Goal: Check status

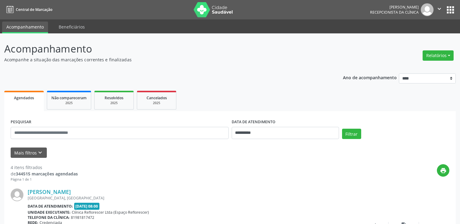
scroll to position [61, 0]
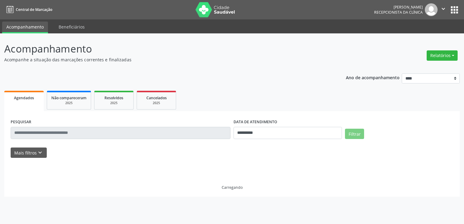
select select "*"
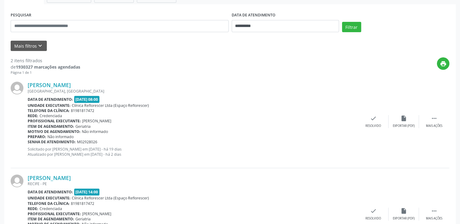
scroll to position [93, 0]
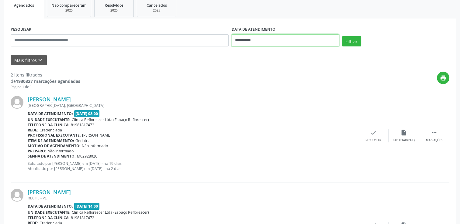
click at [308, 42] on input "**********" at bounding box center [285, 40] width 107 height 12
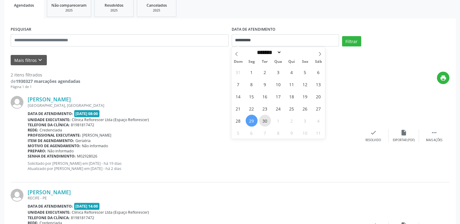
click at [267, 122] on span "30" at bounding box center [265, 121] width 12 height 12
type input "**********"
click at [267, 122] on span "30" at bounding box center [265, 121] width 12 height 12
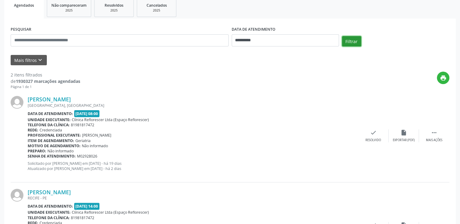
click at [354, 43] on button "Filtrar" at bounding box center [351, 41] width 19 height 10
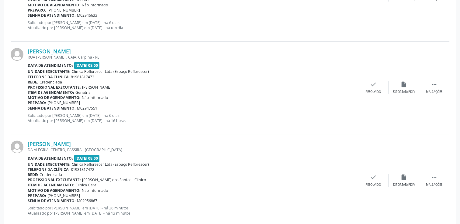
scroll to position [243, 0]
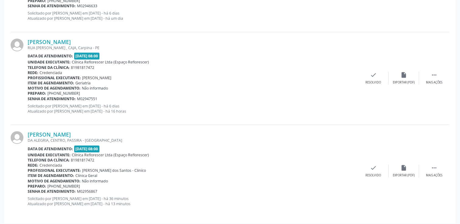
click at [50, 138] on div "DA ALEGRIA, CENTRO, PASSIRA - [GEOGRAPHIC_DATA]" at bounding box center [193, 140] width 330 height 5
click at [50, 135] on link "[PERSON_NAME]" at bounding box center [49, 134] width 43 height 7
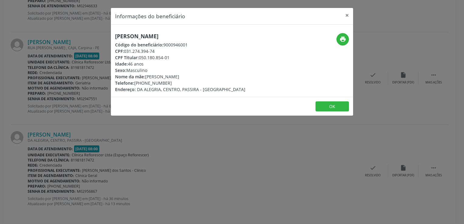
click at [258, 150] on div "Informações do beneficiário × [PERSON_NAME] Código do beneficiário: 9000946001 …" at bounding box center [232, 112] width 464 height 224
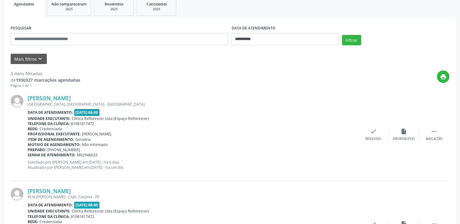
scroll to position [91, 0]
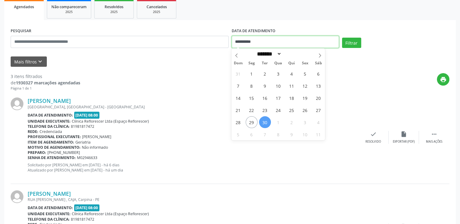
click at [266, 43] on input "**********" at bounding box center [285, 42] width 107 height 12
click at [278, 123] on span "1" at bounding box center [278, 122] width 12 height 12
type input "**********"
click at [278, 123] on span "1" at bounding box center [278, 122] width 12 height 12
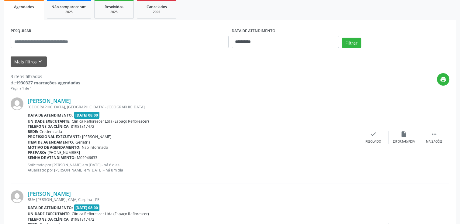
click at [351, 37] on div "**********" at bounding box center [229, 39] width 441 height 26
click at [350, 43] on button "Filtrar" at bounding box center [351, 43] width 19 height 10
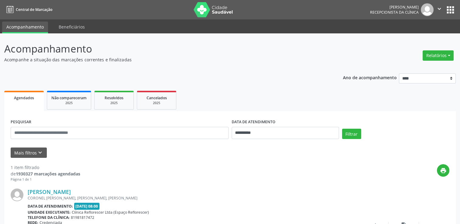
scroll to position [30, 0]
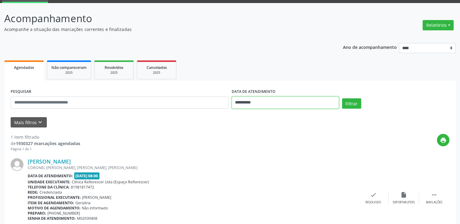
click at [263, 103] on input "**********" at bounding box center [285, 103] width 107 height 12
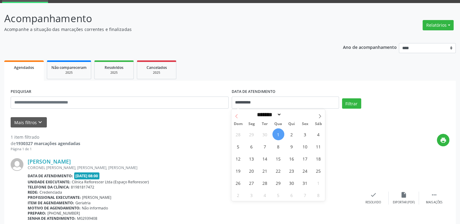
click at [238, 115] on icon at bounding box center [236, 116] width 4 height 4
select select "*"
click at [253, 182] on span "29" at bounding box center [252, 183] width 12 height 12
type input "**********"
click at [253, 182] on span "29" at bounding box center [252, 183] width 12 height 12
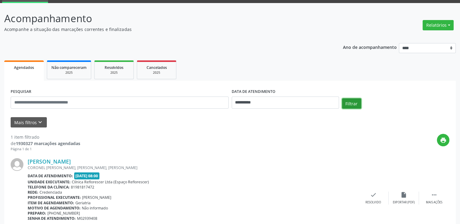
click at [350, 106] on button "Filtrar" at bounding box center [351, 103] width 19 height 10
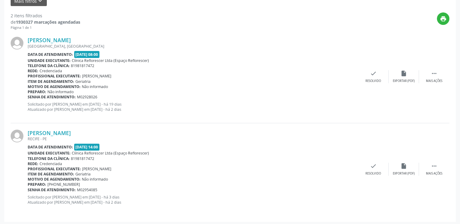
scroll to position [153, 0]
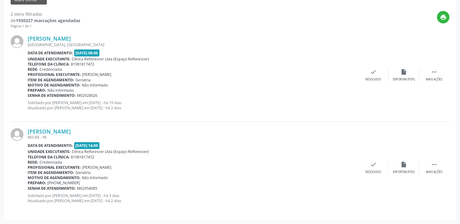
click at [366, 31] on div "[PERSON_NAME] [GEOGRAPHIC_DATA], [GEOGRAPHIC_DATA], [GEOGRAPHIC_DATA] Data de a…" at bounding box center [230, 75] width 438 height 93
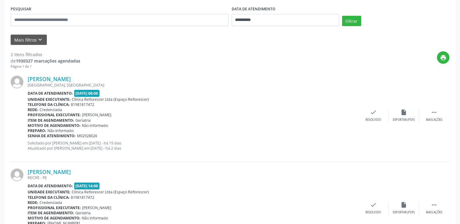
scroll to position [123, 0]
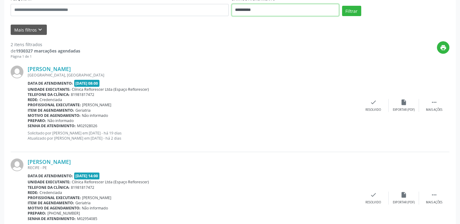
click at [279, 9] on input "**********" at bounding box center [285, 10] width 107 height 12
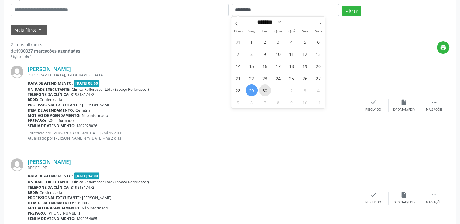
click at [266, 88] on span "30" at bounding box center [265, 90] width 12 height 12
type input "**********"
click at [266, 88] on span "30" at bounding box center [265, 90] width 12 height 12
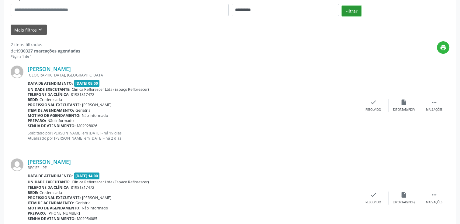
click at [350, 9] on button "Filtrar" at bounding box center [351, 11] width 19 height 10
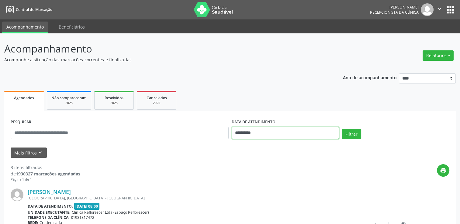
click at [245, 135] on input "**********" at bounding box center [285, 133] width 107 height 12
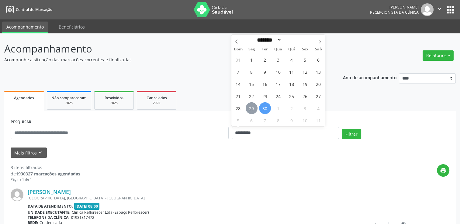
drag, startPoint x: 245, startPoint y: 135, endPoint x: 246, endPoint y: 106, distance: 28.9
click at [246, 106] on span "29" at bounding box center [252, 108] width 12 height 12
type input "**********"
drag, startPoint x: 251, startPoint y: 108, endPoint x: 275, endPoint y: 113, distance: 24.4
click at [251, 108] on span "29" at bounding box center [252, 108] width 12 height 12
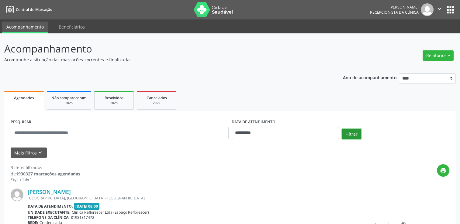
click at [350, 137] on button "Filtrar" at bounding box center [351, 134] width 19 height 10
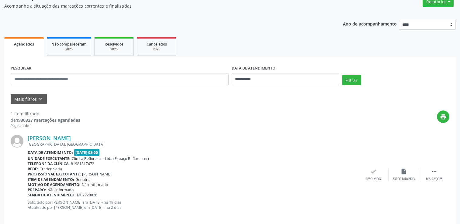
scroll to position [61, 0]
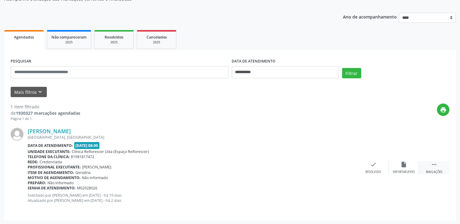
click at [435, 164] on icon "" at bounding box center [434, 164] width 7 height 7
click at [399, 170] on div "Não compareceu" at bounding box center [403, 172] width 26 height 4
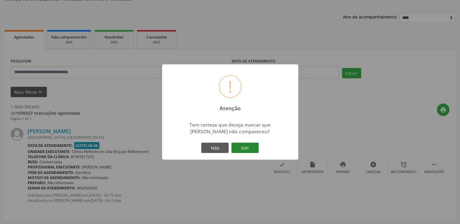
click at [252, 146] on button "Sim" at bounding box center [244, 148] width 27 height 10
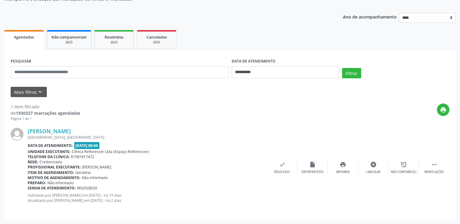
scroll to position [0, 0]
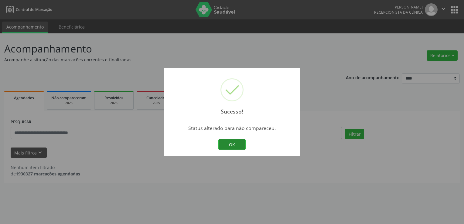
drag, startPoint x: 235, startPoint y: 146, endPoint x: 233, endPoint y: 144, distance: 3.1
click at [234, 146] on button "OK" at bounding box center [231, 144] width 27 height 10
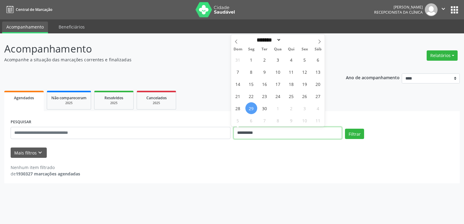
click at [280, 137] on input "**********" at bounding box center [288, 133] width 108 height 12
click at [251, 55] on span "1" at bounding box center [252, 60] width 12 height 12
type input "**********"
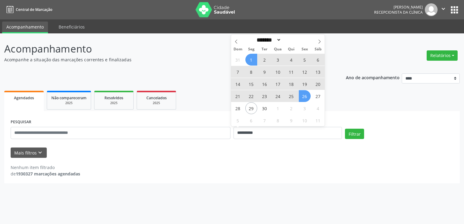
click at [308, 98] on span "26" at bounding box center [305, 96] width 12 height 12
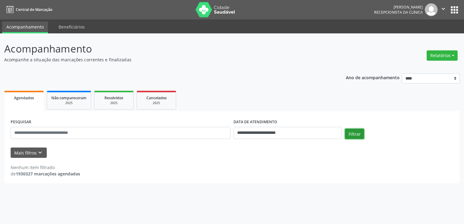
click at [362, 134] on button "Filtrar" at bounding box center [354, 134] width 19 height 10
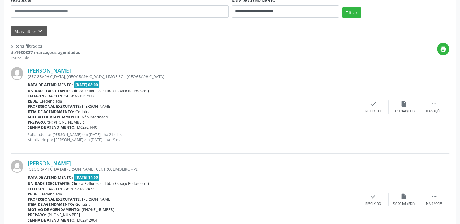
scroll to position [152, 0]
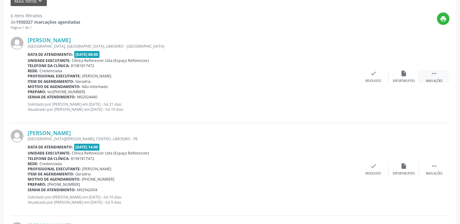
click at [436, 75] on icon "" at bounding box center [434, 73] width 7 height 7
click at [402, 73] on icon "alarm_off" at bounding box center [403, 73] width 7 height 7
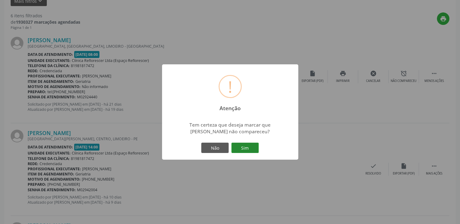
click at [250, 147] on button "Sim" at bounding box center [244, 148] width 27 height 10
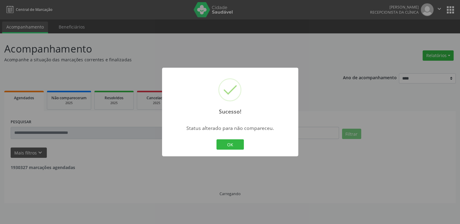
scroll to position [0, 0]
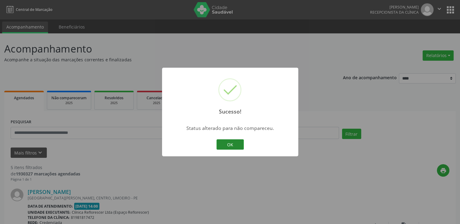
click at [233, 141] on button "OK" at bounding box center [229, 144] width 27 height 10
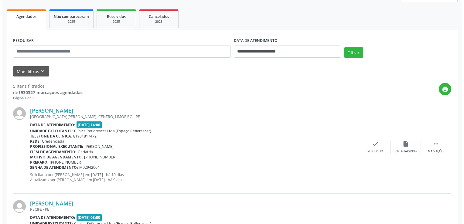
scroll to position [91, 0]
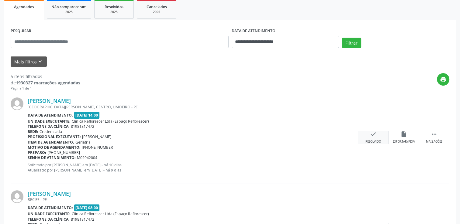
click at [367, 135] on div "check Resolvido" at bounding box center [373, 137] width 30 height 13
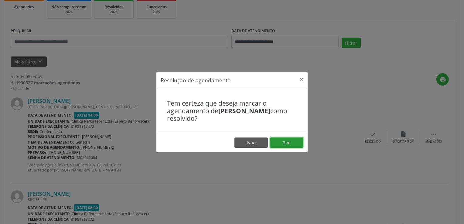
click at [279, 143] on button "Sim" at bounding box center [286, 143] width 33 height 10
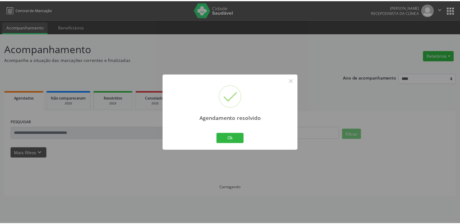
scroll to position [0, 0]
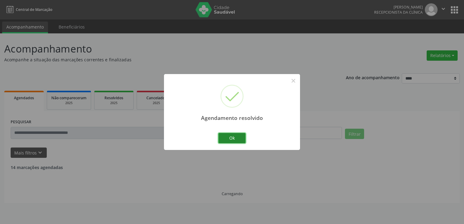
click at [230, 139] on button "Ok" at bounding box center [231, 138] width 27 height 10
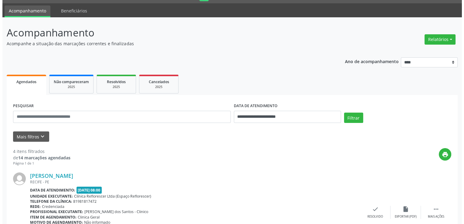
scroll to position [122, 0]
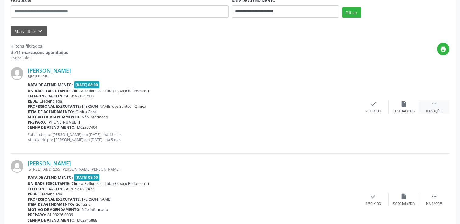
click at [435, 107] on div " Mais ações" at bounding box center [434, 107] width 30 height 13
click at [250, 47] on div "print" at bounding box center [258, 52] width 381 height 18
click at [278, 111] on div "Resolvido" at bounding box center [281, 111] width 15 height 4
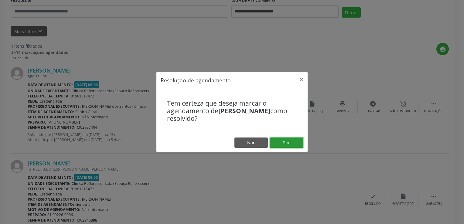
click at [281, 141] on button "Sim" at bounding box center [286, 143] width 33 height 10
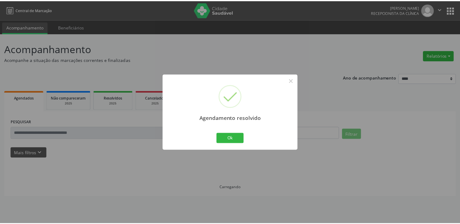
scroll to position [0, 0]
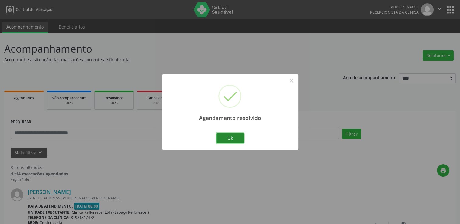
click at [237, 137] on button "Ok" at bounding box center [229, 138] width 27 height 10
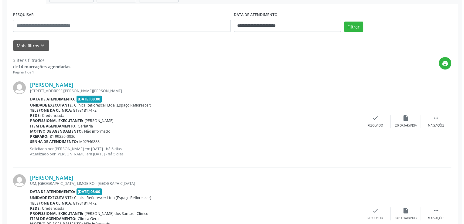
scroll to position [122, 0]
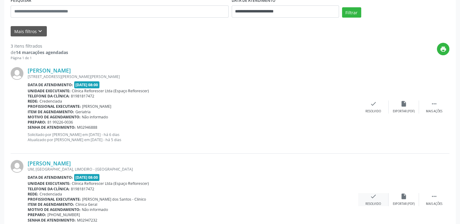
click at [374, 200] on div "check Resolvido" at bounding box center [373, 199] width 30 height 13
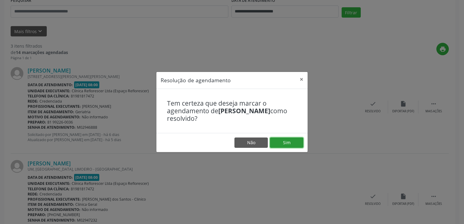
click at [285, 138] on button "Sim" at bounding box center [286, 143] width 33 height 10
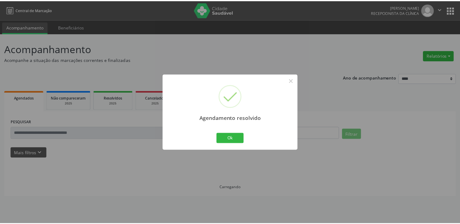
scroll to position [0, 0]
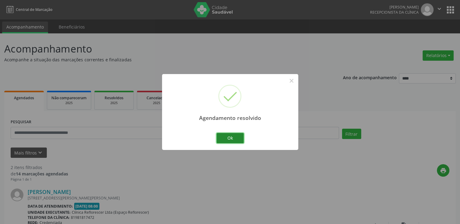
click at [227, 138] on button "Ok" at bounding box center [229, 138] width 27 height 10
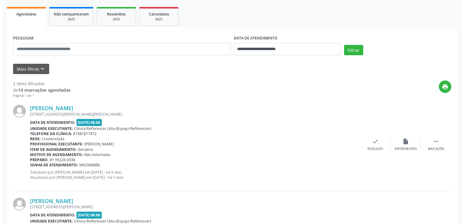
scroll to position [91, 0]
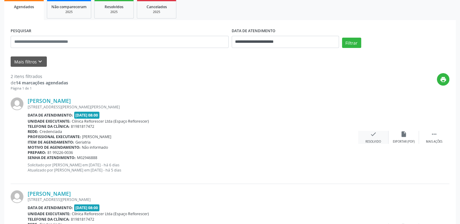
click at [365, 137] on div "check Resolvido" at bounding box center [373, 137] width 30 height 13
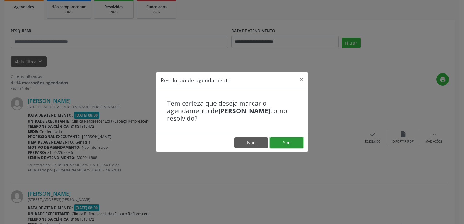
click at [298, 140] on button "Sim" at bounding box center [286, 143] width 33 height 10
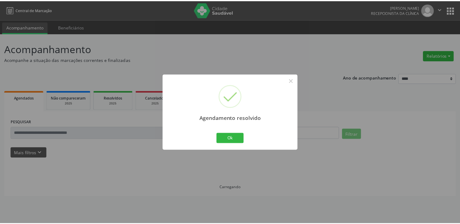
scroll to position [0, 0]
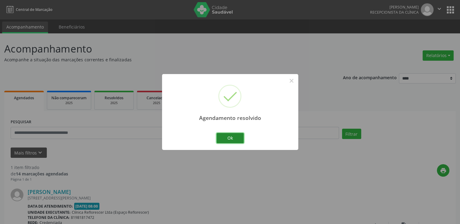
click at [227, 139] on button "Ok" at bounding box center [229, 138] width 27 height 10
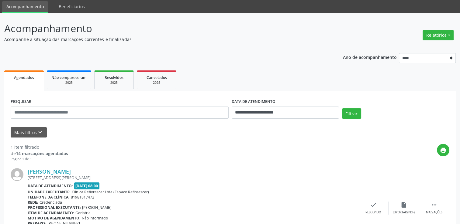
scroll to position [61, 0]
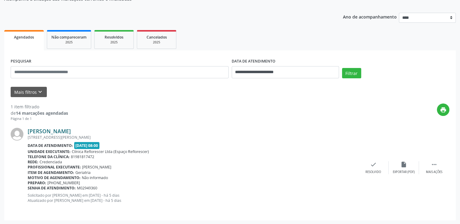
click at [63, 132] on link "[PERSON_NAME]" at bounding box center [49, 131] width 43 height 7
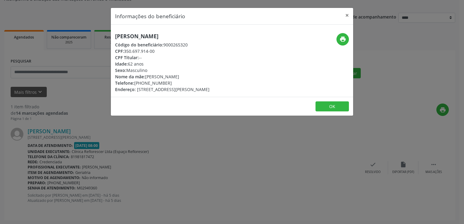
click at [260, 154] on div "Informações do beneficiário × [PERSON_NAME] Código do beneficiário: 9000265320 …" at bounding box center [232, 112] width 464 height 224
